Goal: Task Accomplishment & Management: Manage account settings

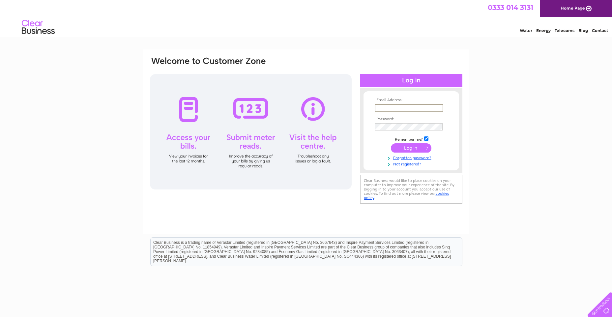
click at [391, 108] on input "text" at bounding box center [408, 108] width 69 height 8
type input "[EMAIL_ADDRESS][DOMAIN_NAME]"
click at [412, 147] on input "submit" at bounding box center [411, 147] width 41 height 9
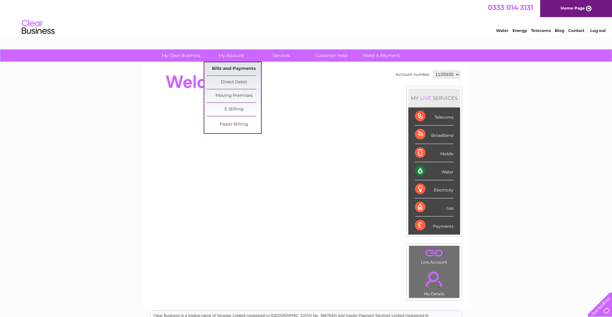
click at [228, 65] on link "Bills and Payments" at bounding box center [233, 68] width 54 height 13
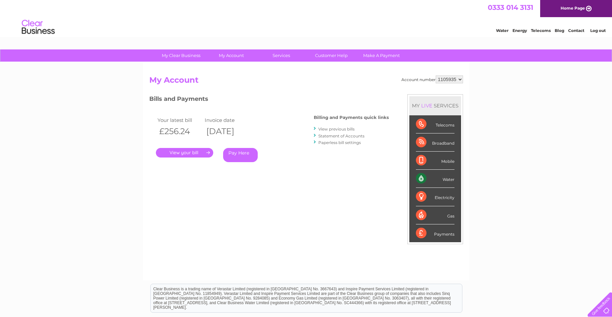
click at [191, 153] on link "." at bounding box center [184, 153] width 57 height 10
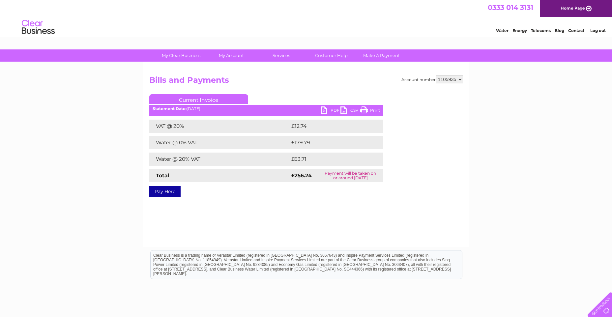
click at [329, 111] on link "PDF" at bounding box center [330, 111] width 20 height 10
click at [323, 110] on link "PDF" at bounding box center [330, 111] width 20 height 10
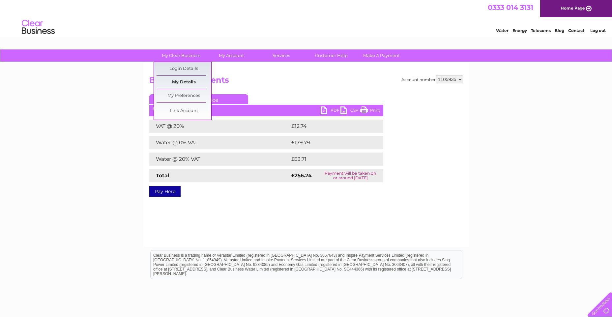
click at [190, 83] on link "My Details" at bounding box center [183, 82] width 54 height 13
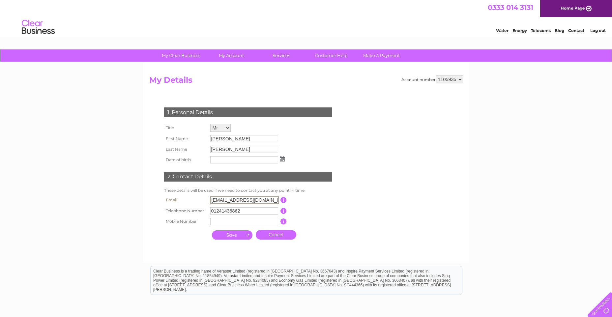
drag, startPoint x: 271, startPoint y: 199, endPoint x: 188, endPoint y: 194, distance: 82.8
click at [188, 195] on tr "Email moira.duff@streamtec.com This should be a valid email address" at bounding box center [250, 199] width 177 height 11
click at [337, 141] on div "1. Personal Details Title Mr Mrs Ms Miss Dr Rev Prof Other First Name Ian Last …" at bounding box center [249, 172] width 200 height 142
click at [247, 200] on input "susan.clark@s" at bounding box center [244, 200] width 69 height 8
type input "susan.clark@streamtec.com"
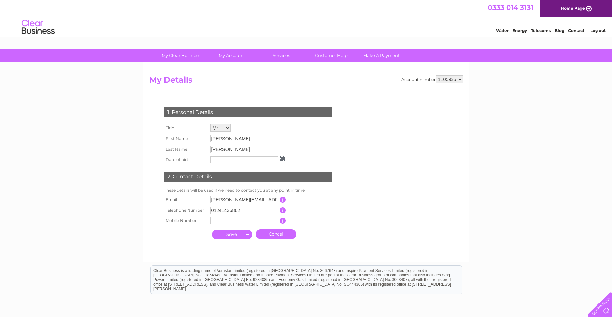
click at [234, 236] on input "submit" at bounding box center [232, 234] width 41 height 9
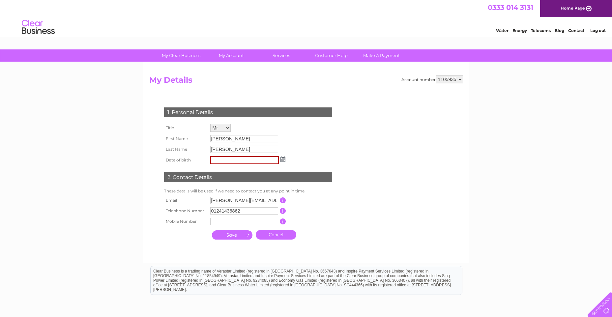
click at [234, 232] on input "submit" at bounding box center [232, 234] width 41 height 9
click at [223, 235] on input "submit" at bounding box center [232, 234] width 41 height 9
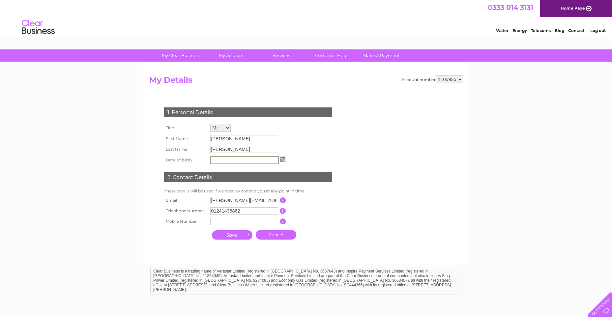
click at [357, 118] on form "Account number 1105935 My Details 1. Personal Details Title Mr Mrs Ms Miss Dr R…" at bounding box center [306, 165] width 314 height 180
drag, startPoint x: 360, startPoint y: 109, endPoint x: 361, endPoint y: 88, distance: 21.1
click at [364, 100] on form "Account number 1105935 My Details 1. Personal Details Title Mr Mrs Ms Miss Dr R…" at bounding box center [306, 165] width 314 height 180
click at [353, 78] on h2 "My Details" at bounding box center [306, 81] width 314 height 13
click at [246, 233] on input "submit" at bounding box center [232, 234] width 41 height 9
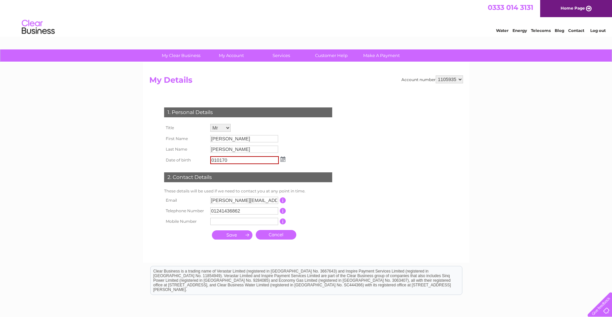
click at [233, 235] on input "submit" at bounding box center [232, 234] width 41 height 9
click at [283, 159] on img at bounding box center [282, 158] width 5 height 5
click at [250, 190] on link "1" at bounding box center [247, 188] width 11 height 7
click at [239, 162] on input "01/10/2025" at bounding box center [244, 160] width 69 height 8
click at [227, 160] on input "01/10/2080" at bounding box center [244, 160] width 69 height 8
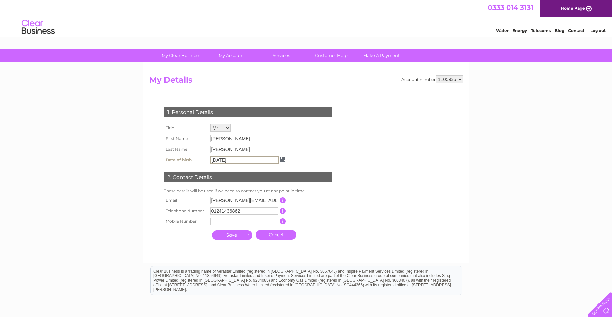
drag, startPoint x: 230, startPoint y: 158, endPoint x: 224, endPoint y: 159, distance: 5.4
click at [224, 159] on input "01/10/2080" at bounding box center [244, 160] width 69 height 8
type input "01/10/1980"
click at [304, 154] on div "1. Personal Details Title Mr Mrs Ms Miss Dr Rev Prof Other First Name Ian Last …" at bounding box center [249, 171] width 200 height 141
click at [236, 236] on input "submit" at bounding box center [232, 234] width 41 height 9
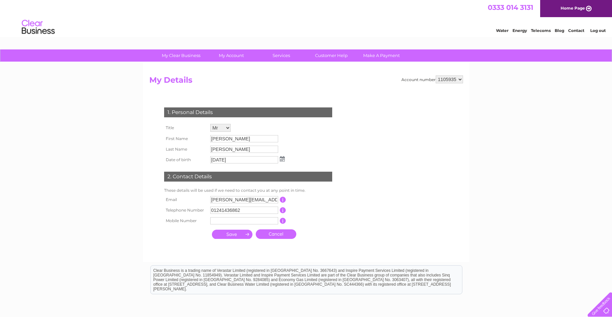
click at [236, 232] on input "submit" at bounding box center [232, 234] width 41 height 9
drag, startPoint x: 244, startPoint y: 233, endPoint x: 258, endPoint y: 234, distance: 13.9
click at [249, 233] on input "submit" at bounding box center [232, 234] width 41 height 9
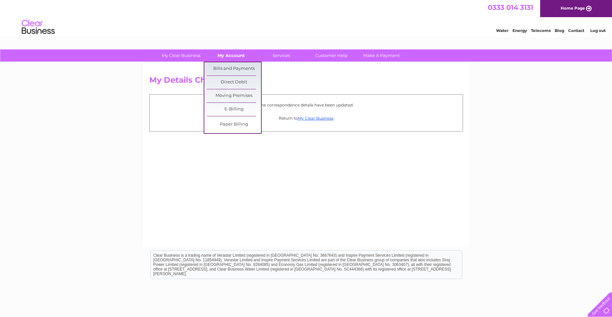
click at [229, 56] on link "My Account" at bounding box center [231, 55] width 54 height 12
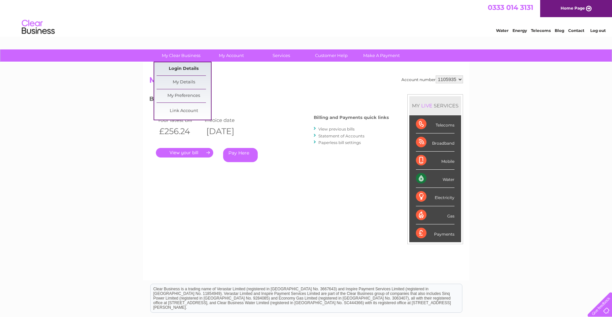
click at [186, 68] on link "Login Details" at bounding box center [183, 68] width 54 height 13
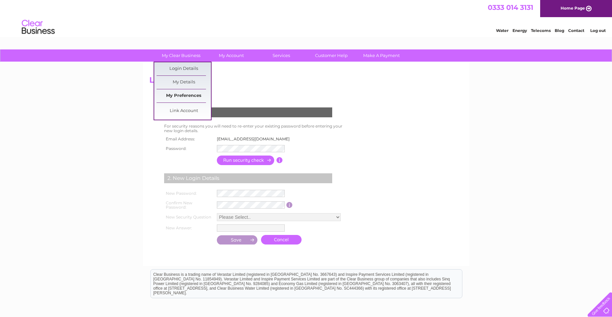
click at [187, 94] on link "My Preferences" at bounding box center [183, 95] width 54 height 13
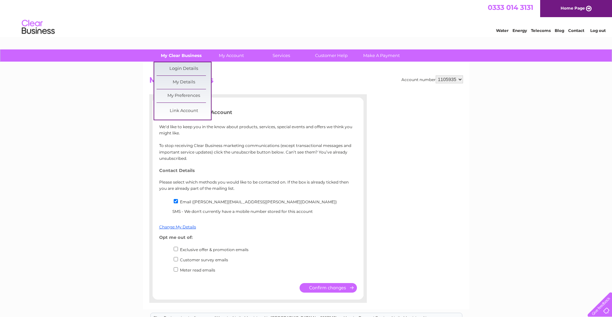
click at [178, 56] on link "My Clear Business" at bounding box center [181, 55] width 54 height 12
click at [182, 69] on link "Login Details" at bounding box center [183, 68] width 54 height 13
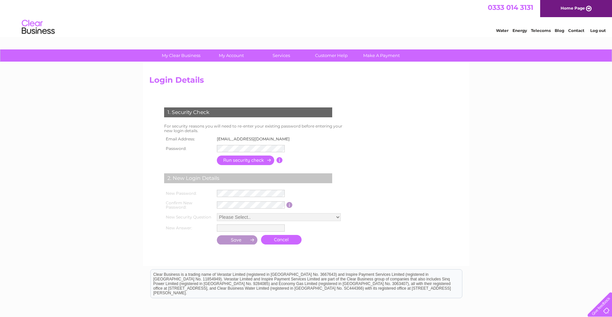
click at [602, 30] on link "Log out" at bounding box center [597, 30] width 15 height 5
